Goal: Task Accomplishment & Management: Manage account settings

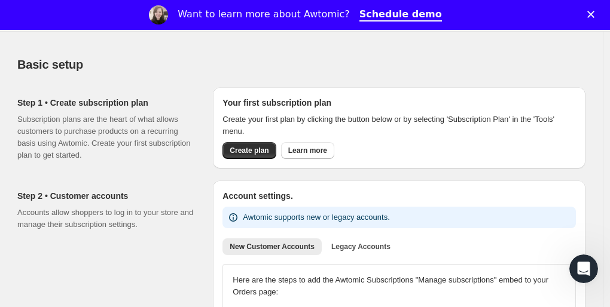
scroll to position [37, 0]
click at [252, 152] on span "Create plan" at bounding box center [249, 150] width 39 height 10
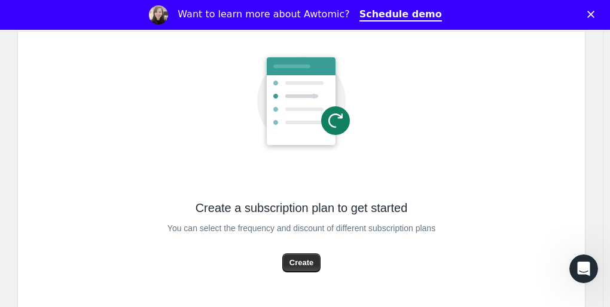
scroll to position [194, 0]
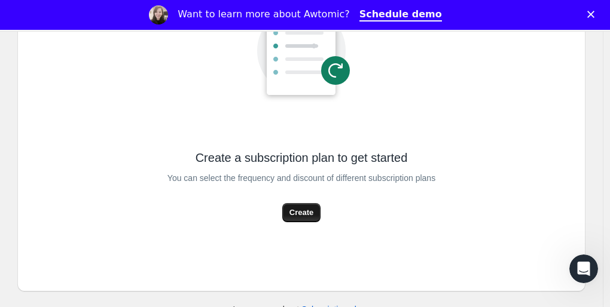
click at [306, 214] on span "Create" at bounding box center [301, 213] width 24 height 12
select select "WEEK"
select select "MONTH"
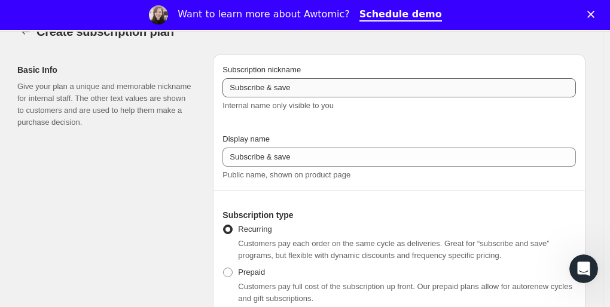
scroll to position [52, 0]
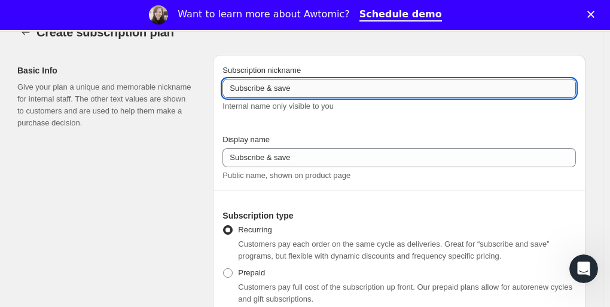
drag, startPoint x: 297, startPoint y: 93, endPoint x: 234, endPoint y: 96, distance: 62.9
click at [234, 96] on input "Subscribe & save" at bounding box center [398, 88] width 353 height 19
type input "3 Red Bottles"
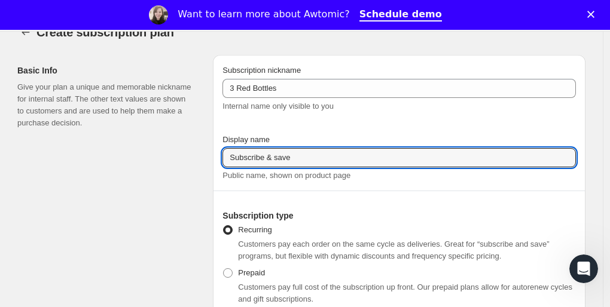
drag, startPoint x: 300, startPoint y: 155, endPoint x: 205, endPoint y: 176, distance: 97.4
click at [205, 176] on div "Basic Info Give your plan a unique and memorable nickname for internal staff. T…" at bounding box center [297, 181] width 578 height 272
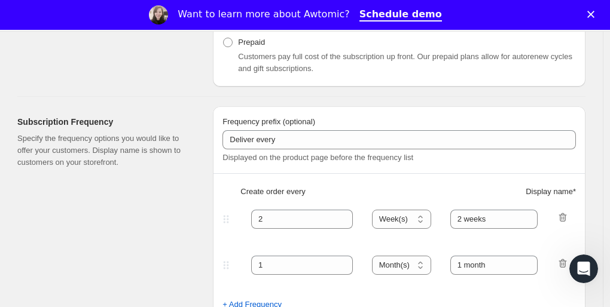
scroll to position [291, 0]
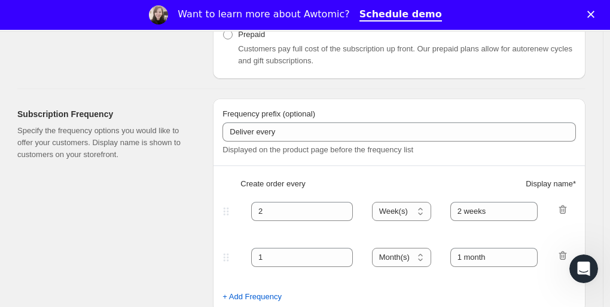
type input "3 Red Bottles"
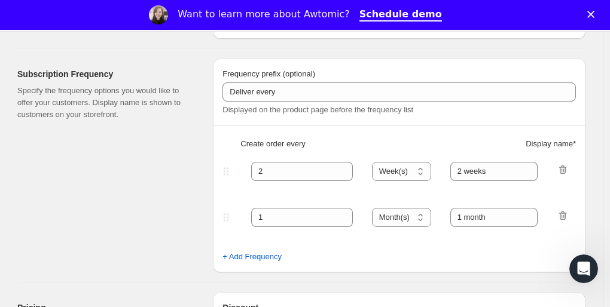
scroll to position [331, 0]
click at [567, 170] on icon "button" at bounding box center [563, 169] width 12 height 12
type input "1"
select select "MONTH"
type input "1 month"
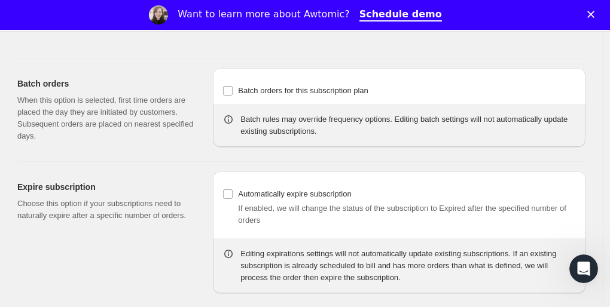
scroll to position [1087, 0]
click at [230, 87] on input "Batch orders for this subscription plan" at bounding box center [228, 90] width 10 height 10
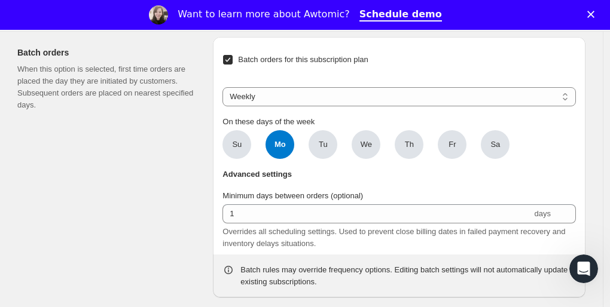
scroll to position [1102, 0]
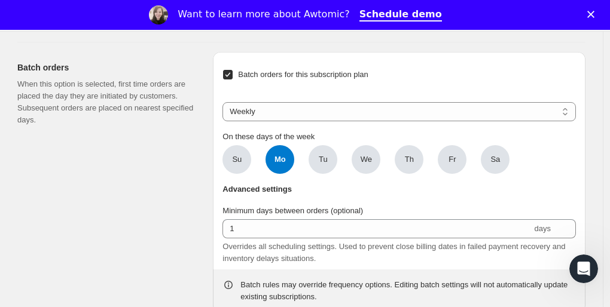
click at [231, 74] on input "Batch orders for this subscription plan" at bounding box center [228, 75] width 10 height 10
checkbox input "false"
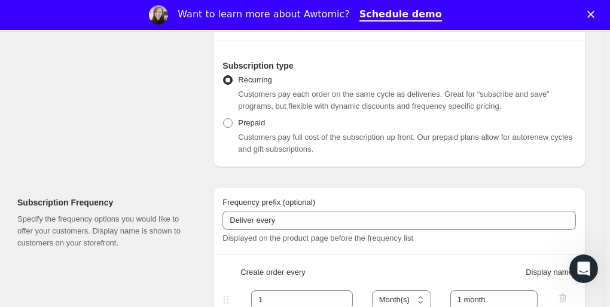
scroll to position [0, 0]
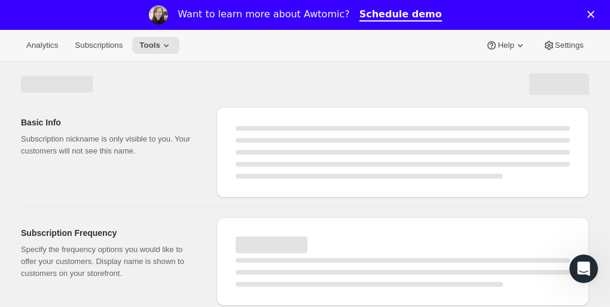
select select "WEEK"
select select "MONTH"
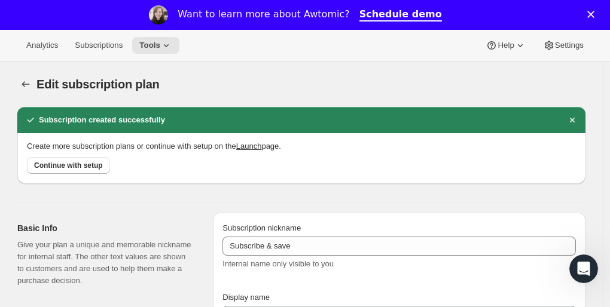
type input "3 Red Bottles"
type input "1"
select select "MONTH"
type input "1 month"
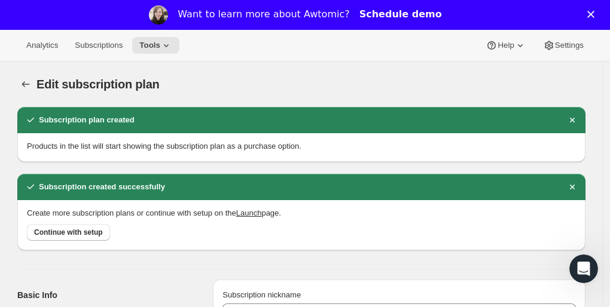
click at [378, 16] on link "Schedule demo" at bounding box center [400, 14] width 83 height 13
